Goal: Information Seeking & Learning: Learn about a topic

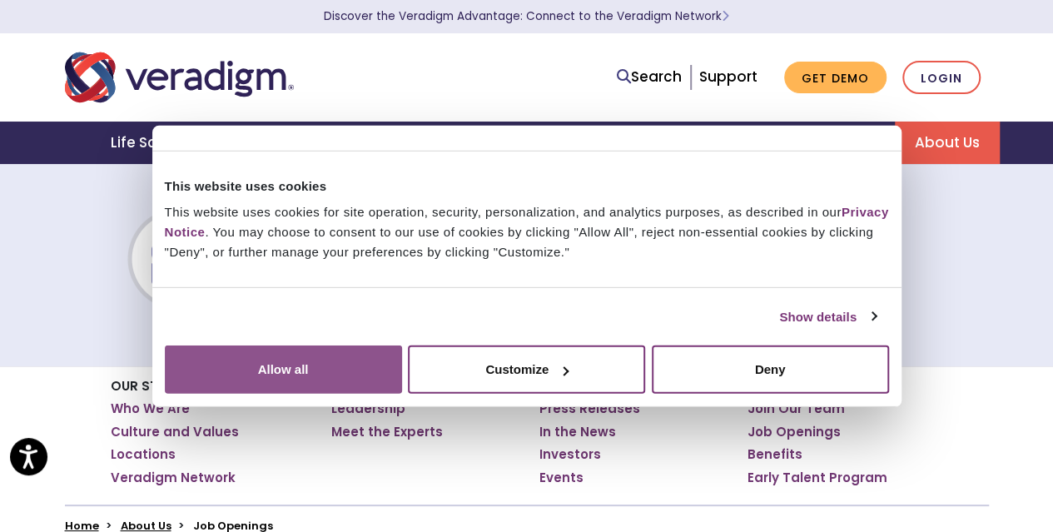
click at [402, 381] on button "Allow all" at bounding box center [283, 370] width 237 height 48
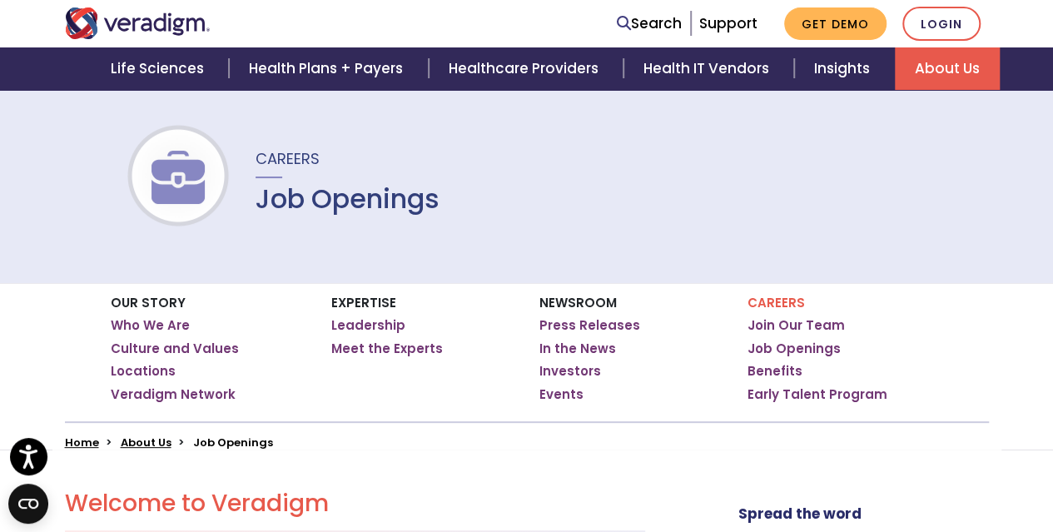
scroll to position [120, 0]
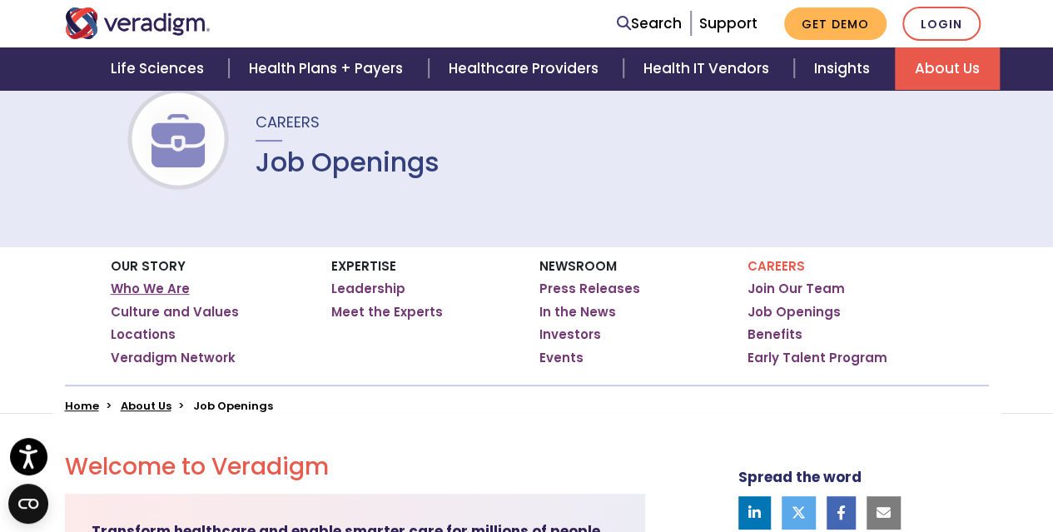
click at [167, 294] on link "Who We Are" at bounding box center [150, 289] width 79 height 17
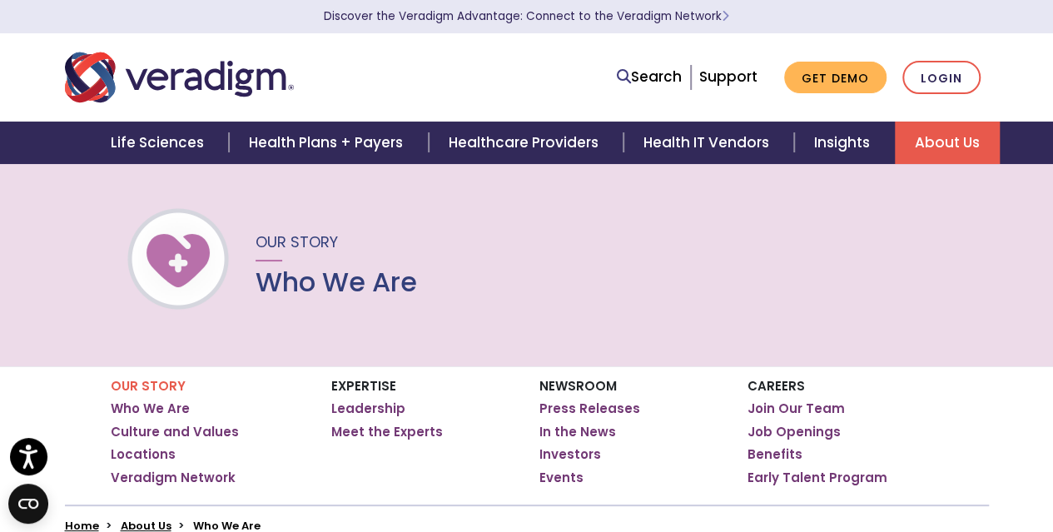
scroll to position [46, 0]
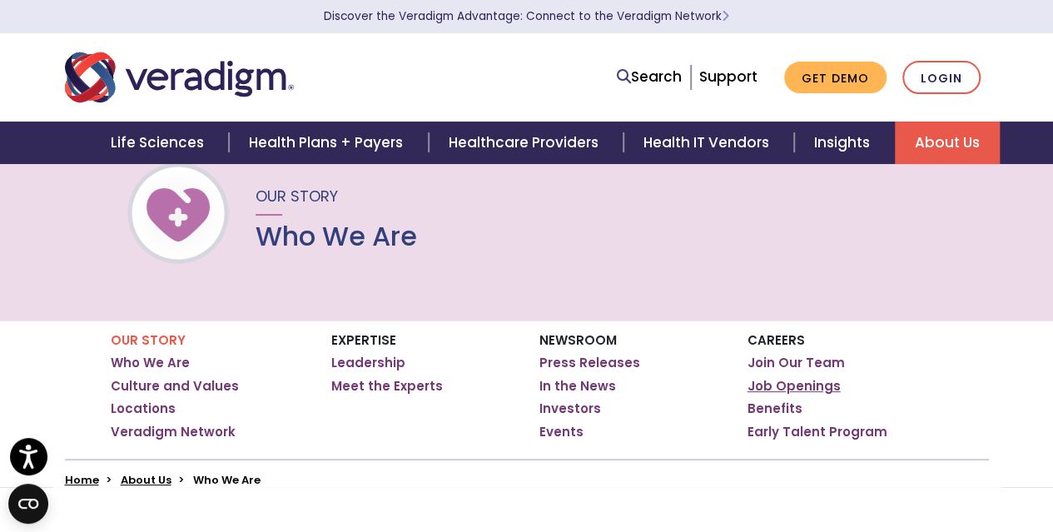
click at [776, 384] on link "Job Openings" at bounding box center [794, 386] width 93 height 17
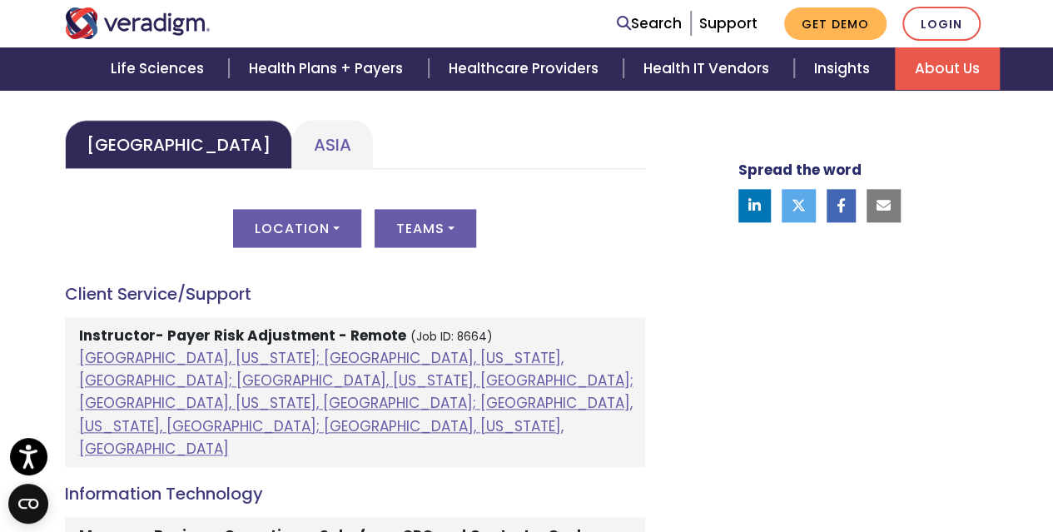
scroll to position [863, 0]
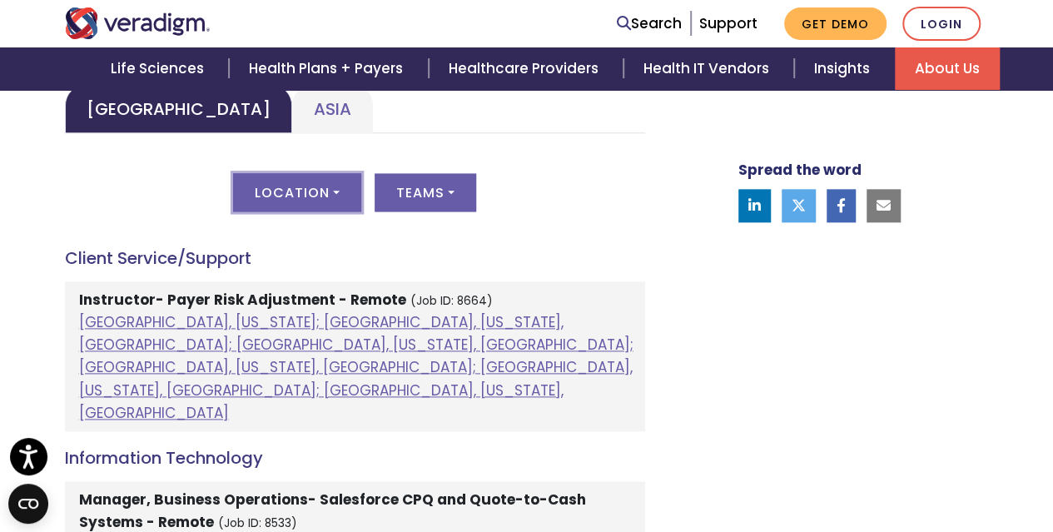
click at [336, 192] on button "Location" at bounding box center [297, 192] width 128 height 38
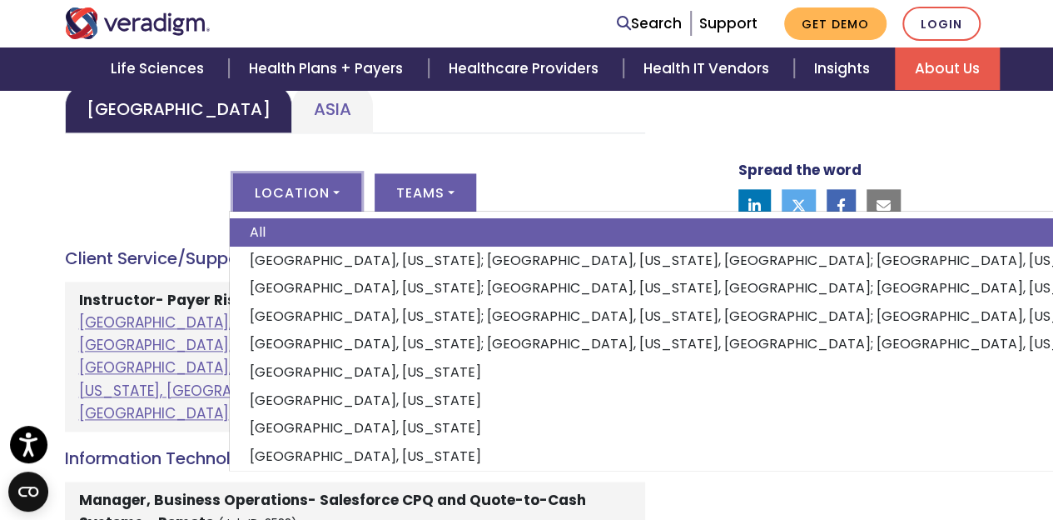
click at [335, 182] on button "Location" at bounding box center [297, 192] width 128 height 38
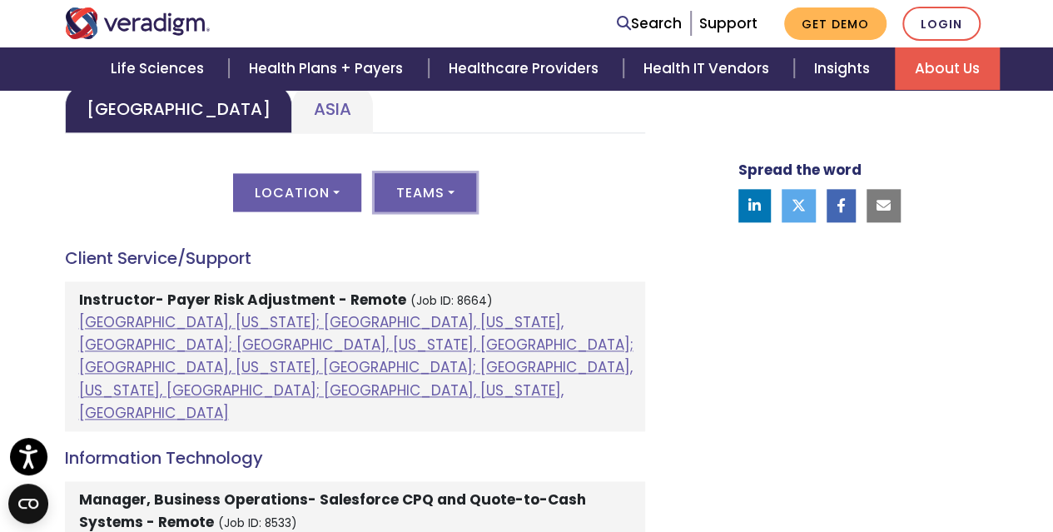
click at [446, 197] on button "Teams" at bounding box center [426, 192] width 102 height 38
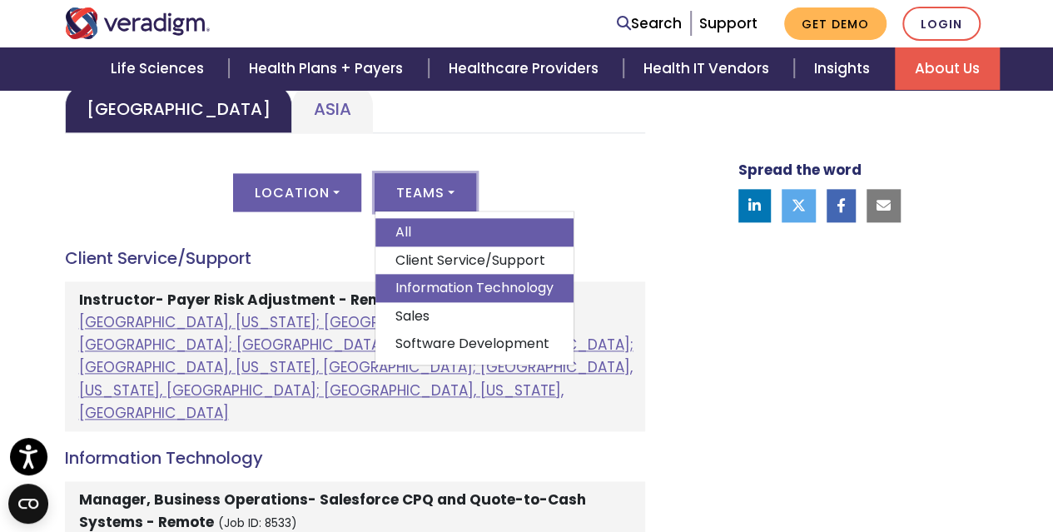
click at [445, 281] on link "Information Technology" at bounding box center [475, 288] width 198 height 28
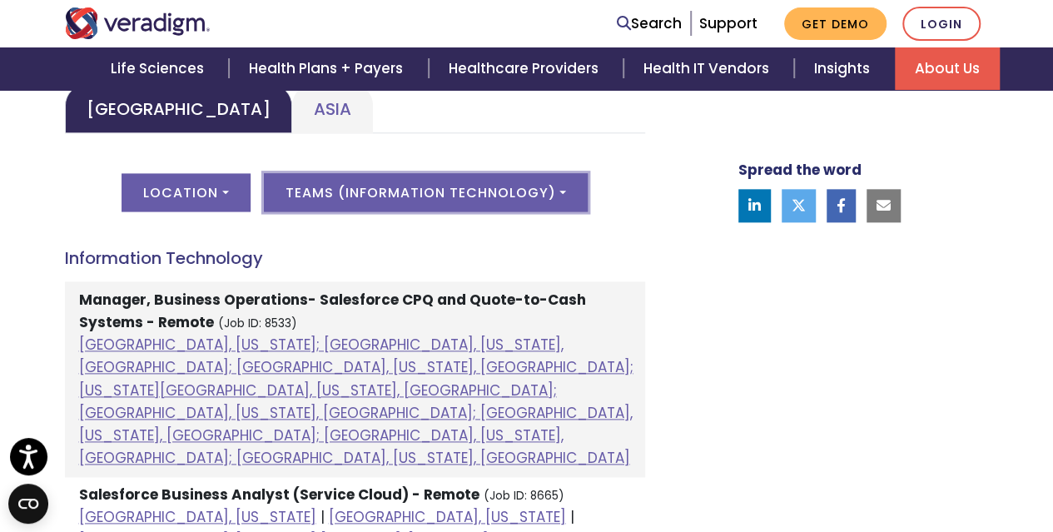
click at [540, 176] on button "Teams ( Information Technology )" at bounding box center [426, 192] width 324 height 38
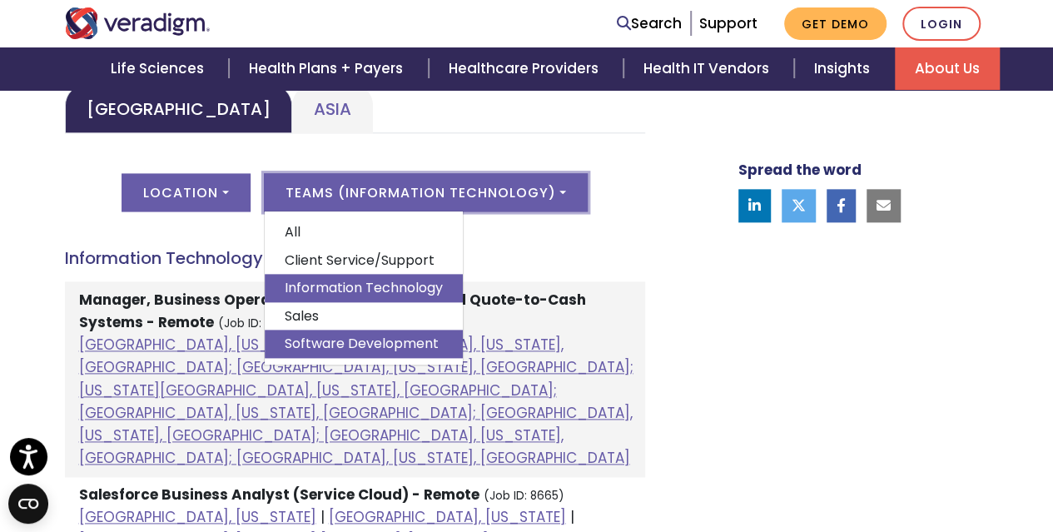
click at [360, 348] on link "Software Development" at bounding box center [364, 344] width 198 height 28
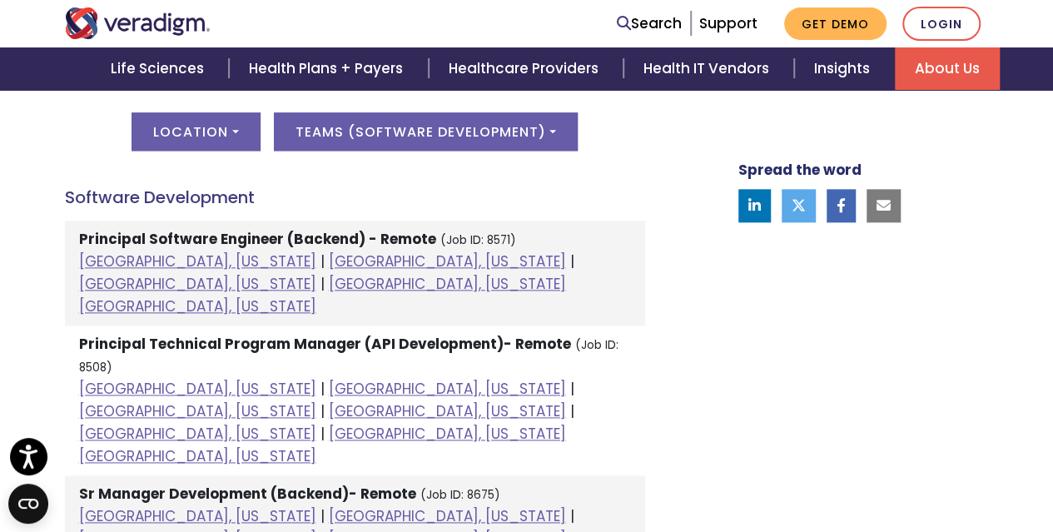
scroll to position [908, 0]
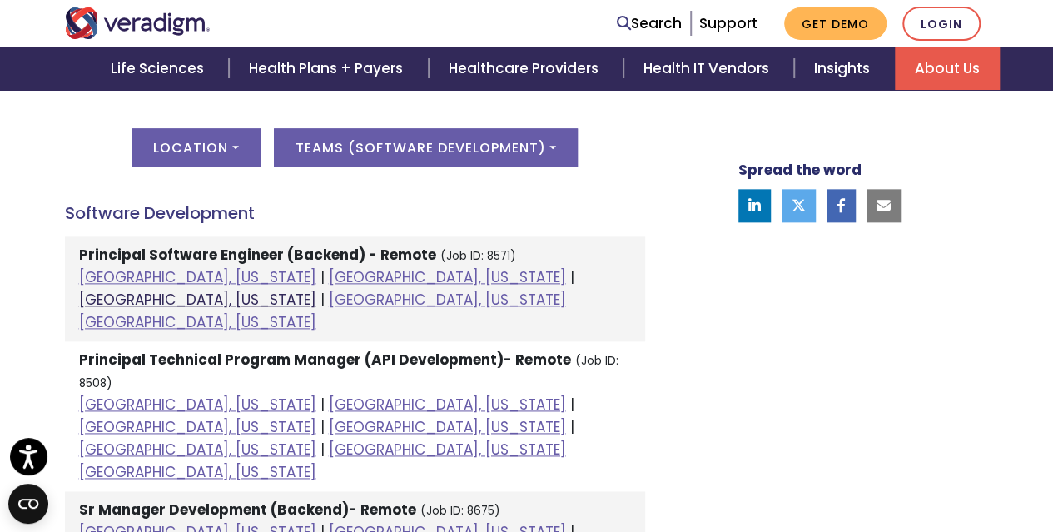
click at [316, 290] on link "[GEOGRAPHIC_DATA], [US_STATE]" at bounding box center [197, 300] width 237 height 20
click at [173, 522] on link "[GEOGRAPHIC_DATA], [US_STATE]" at bounding box center [197, 532] width 237 height 20
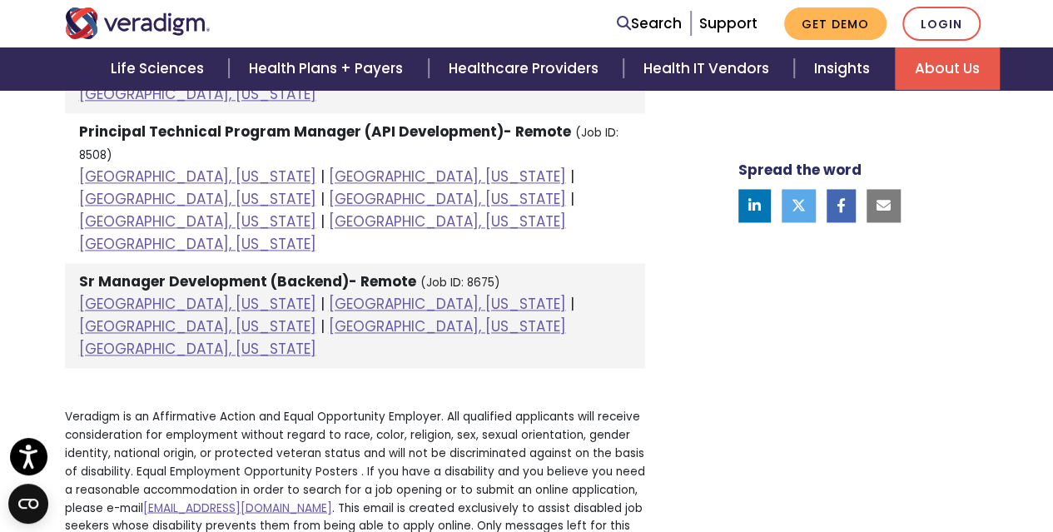
scroll to position [784, 0]
